Goal: Navigation & Orientation: Find specific page/section

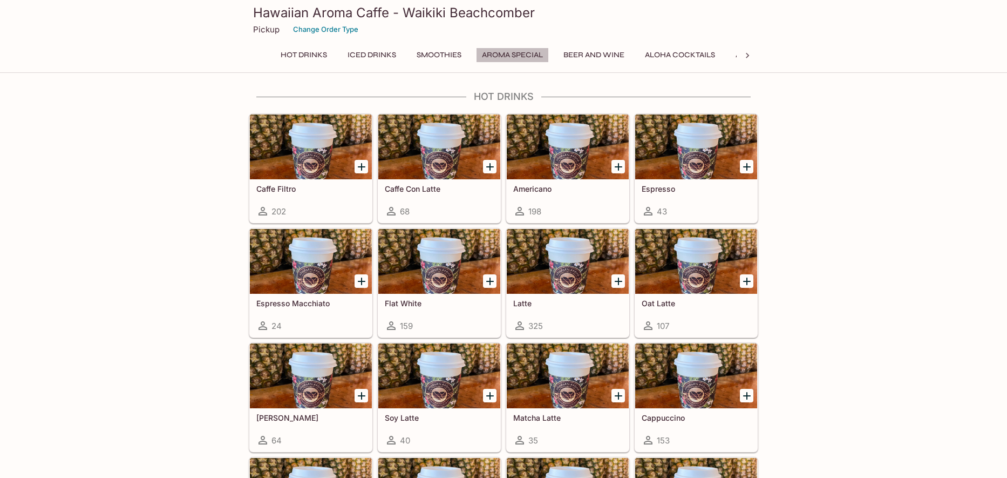
click at [512, 56] on button "Aroma Special" at bounding box center [512, 55] width 73 height 15
click at [749, 53] on icon at bounding box center [747, 55] width 11 height 11
click at [680, 56] on button "Panini Pressed Sandwiches" at bounding box center [673, 55] width 127 height 15
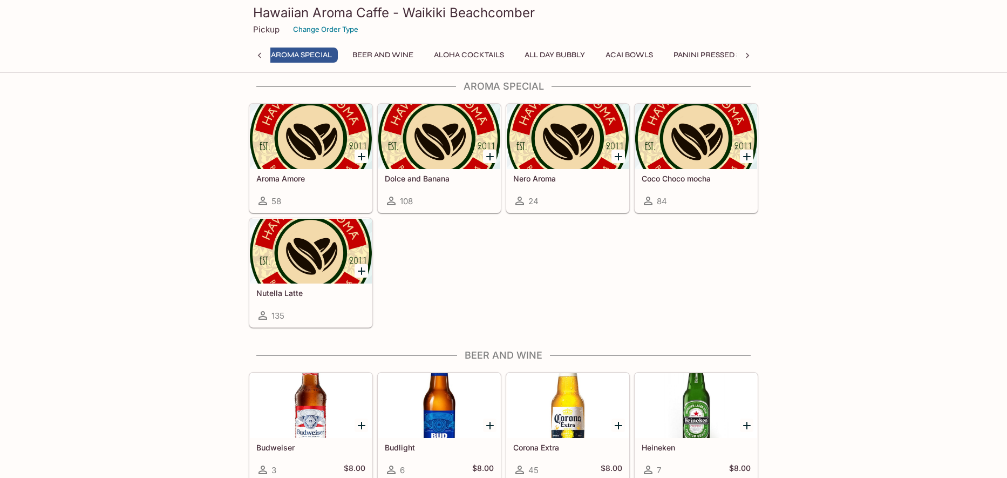
scroll to position [0, 0]
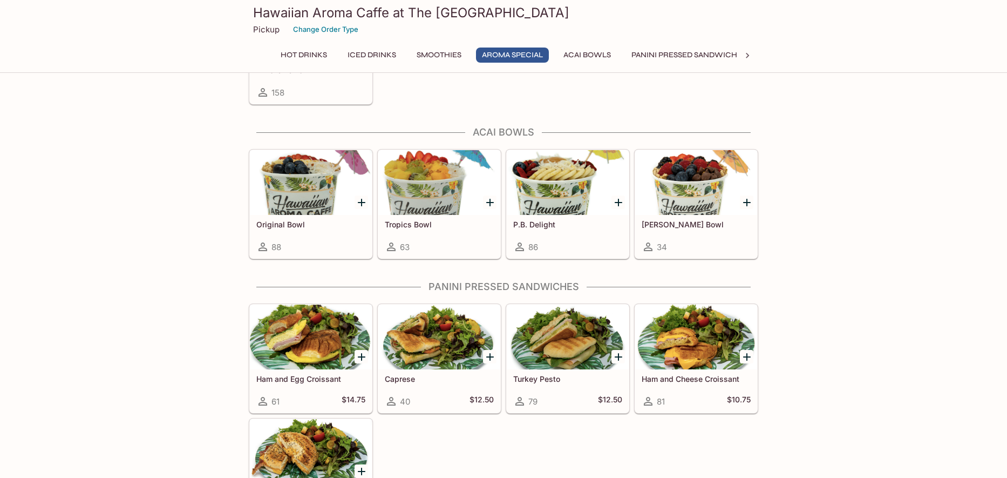
scroll to position [1548, 0]
